Goal: Transaction & Acquisition: Purchase product/service

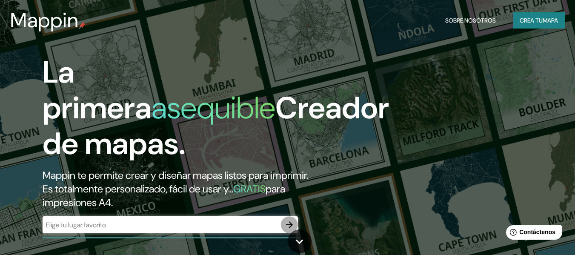
click at [292, 225] on icon "button" at bounding box center [289, 224] width 7 height 7
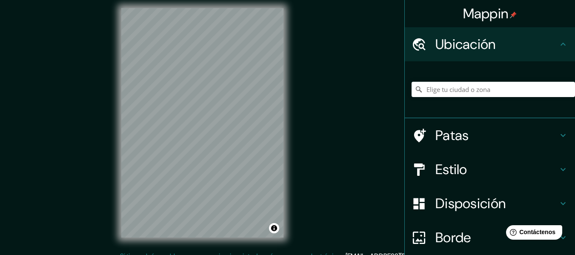
scroll to position [15, 0]
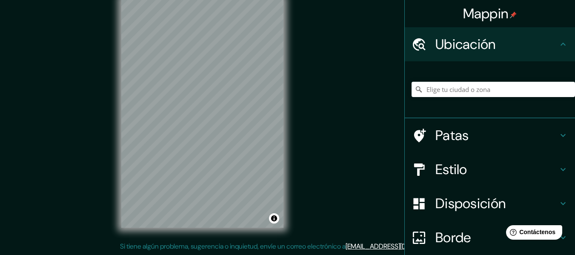
click at [83, 91] on div "Mappin Ubicación Patas Estilo Disposición Borde Elige un borde. Consejo : puede…" at bounding box center [287, 120] width 575 height 270
click at [464, 87] on input "Elige tu ciudad o zona" at bounding box center [493, 89] width 163 height 15
click at [558, 135] on icon at bounding box center [563, 135] width 10 height 10
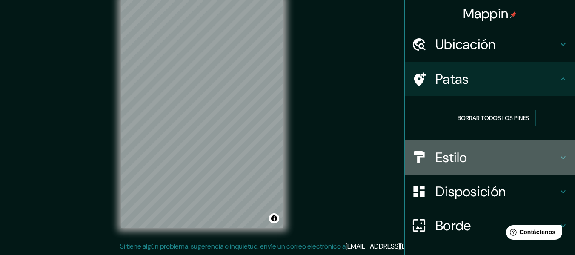
click at [559, 151] on div "Estilo" at bounding box center [490, 157] width 170 height 34
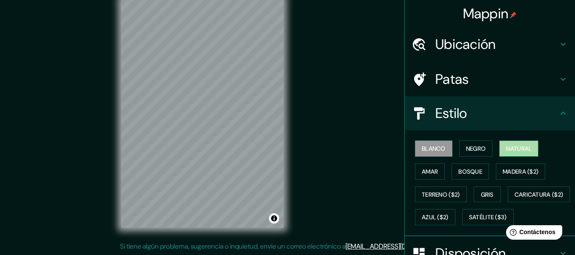
click at [515, 150] on font "Natural" at bounding box center [519, 149] width 26 height 8
click at [490, 150] on div "Blanco Negro Natural Amar Bosque Madera ($2) Terreno ($2) Gris Caricatura ($2) …" at bounding box center [493, 183] width 163 height 92
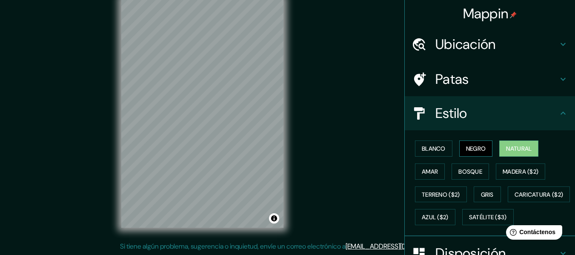
click at [482, 150] on button "Negro" at bounding box center [476, 148] width 34 height 16
click at [440, 151] on font "Blanco" at bounding box center [434, 149] width 24 height 8
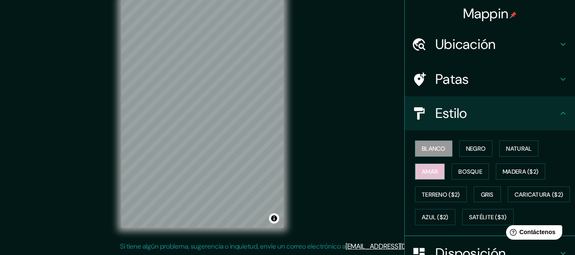
click at [429, 172] on font "Amar" at bounding box center [430, 172] width 16 height 8
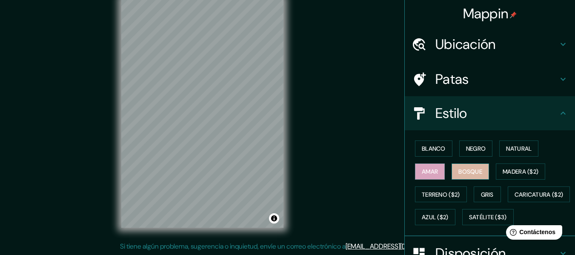
click at [462, 175] on font "Bosque" at bounding box center [470, 172] width 24 height 8
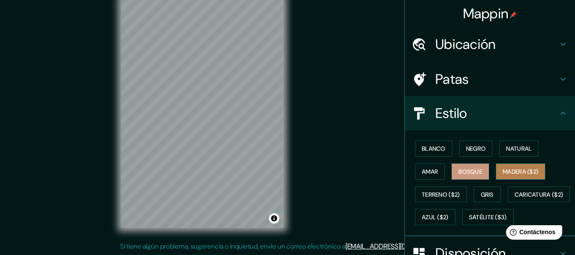
click at [507, 170] on font "Madera ($2)" at bounding box center [521, 172] width 36 height 8
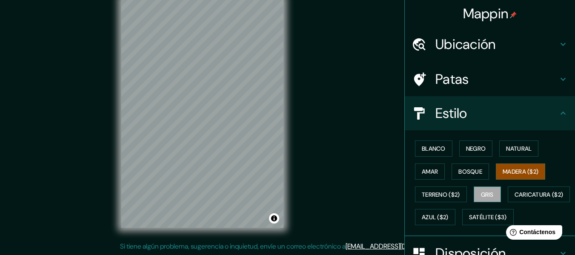
click at [491, 193] on button "Gris" at bounding box center [487, 194] width 27 height 16
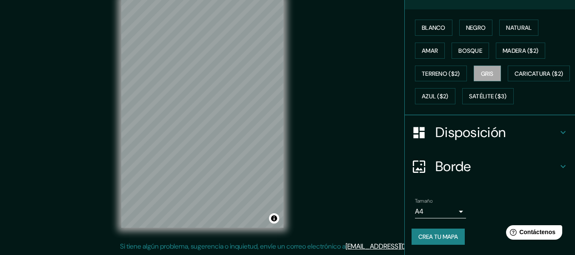
scroll to position [143, 0]
